Goal: Find specific page/section: Find specific page/section

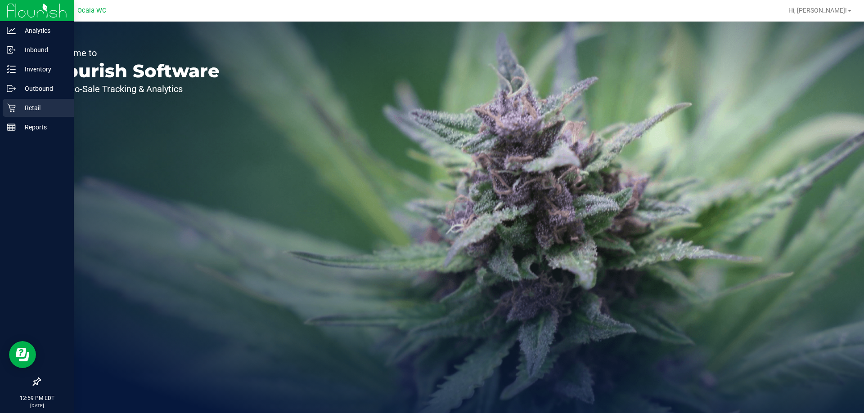
click at [35, 107] on p "Retail" at bounding box center [43, 108] width 54 height 11
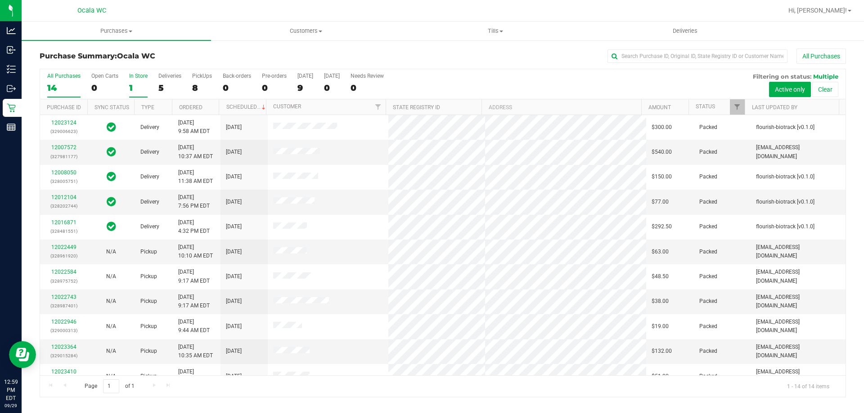
click at [127, 92] on div "All Purchases 14 Open Carts 0 In Store 1 Deliveries 5 PickUps 8 Back-orders 0 P…" at bounding box center [442, 84] width 805 height 30
click at [131, 90] on div "1" at bounding box center [138, 88] width 18 height 10
click at [0, 0] on input "In Store 1" at bounding box center [0, 0] width 0 height 0
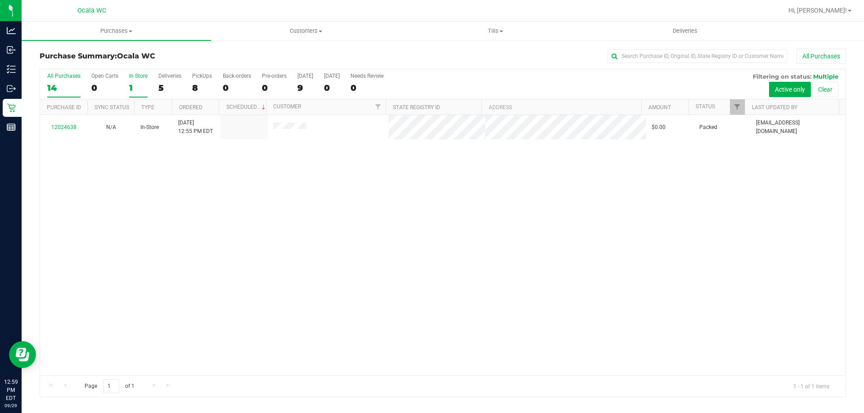
click at [57, 85] on div "14" at bounding box center [63, 88] width 33 height 10
click at [0, 0] on input "All Purchases 14" at bounding box center [0, 0] width 0 height 0
